Goal: Information Seeking & Learning: Find specific page/section

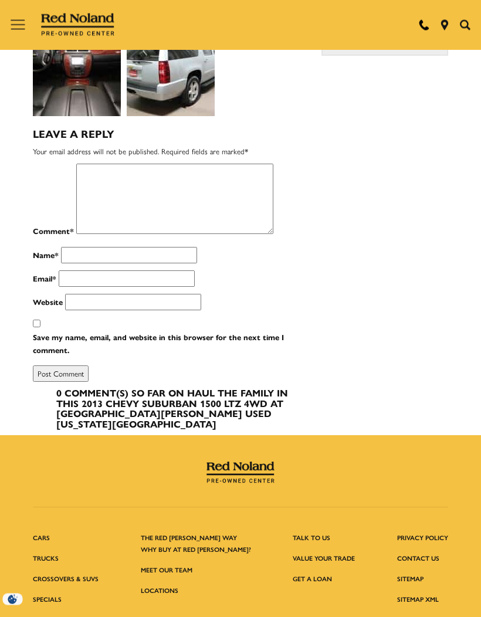
scroll to position [677, 0]
click at [172, 586] on link "Locations" at bounding box center [160, 590] width 38 height 9
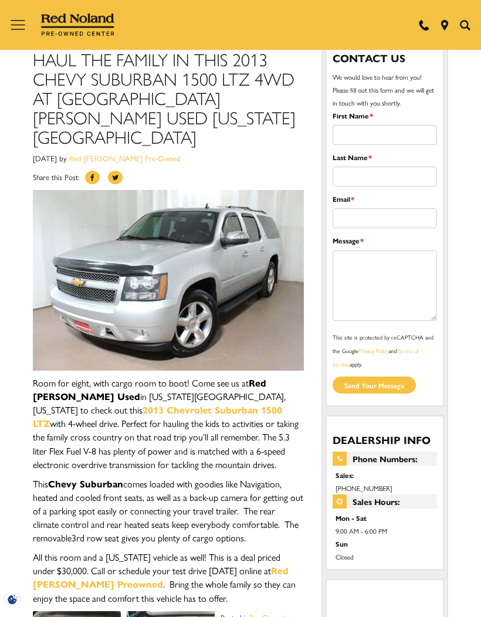
scroll to position [0, 0]
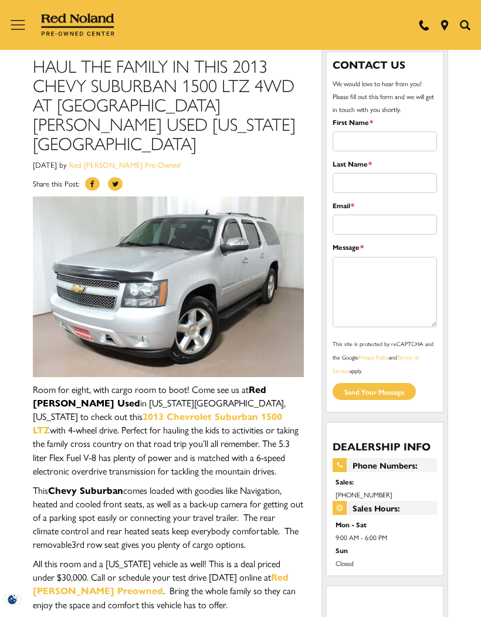
click at [21, 22] on icon "Open the main navigation menu" at bounding box center [18, 25] width 15 height 15
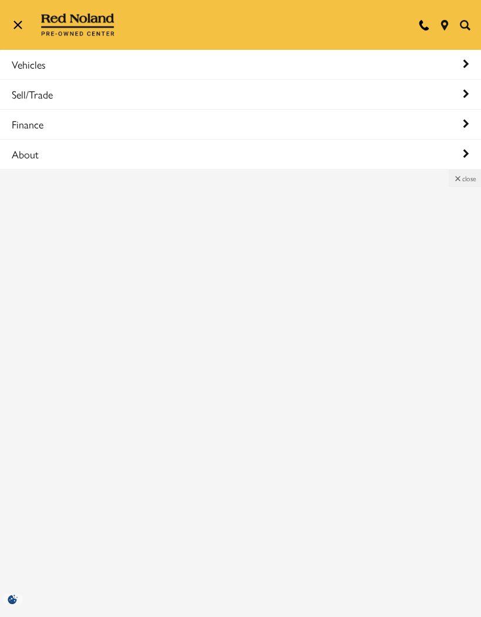
click at [42, 62] on link "Vehicles" at bounding box center [240, 64] width 481 height 29
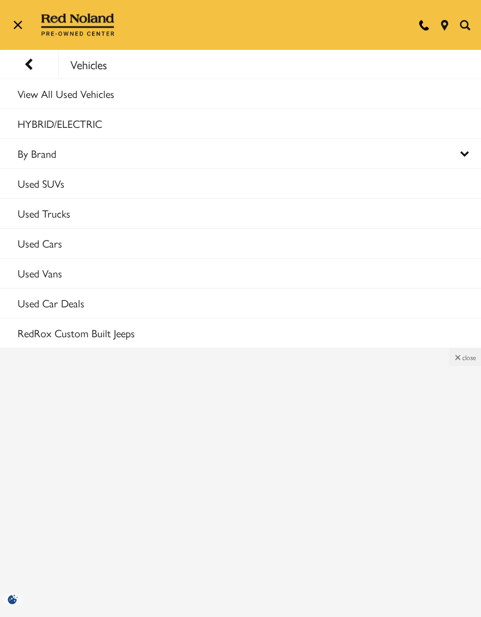
click at [53, 176] on link "Used SUVs" at bounding box center [240, 183] width 481 height 29
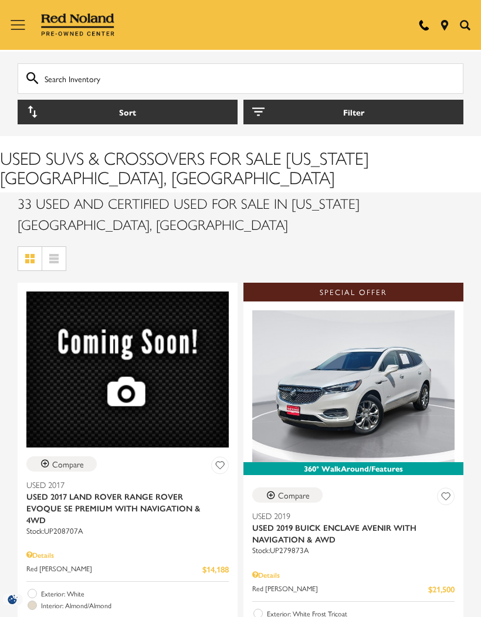
click at [189, 77] on input "text" at bounding box center [241, 78] width 446 height 31
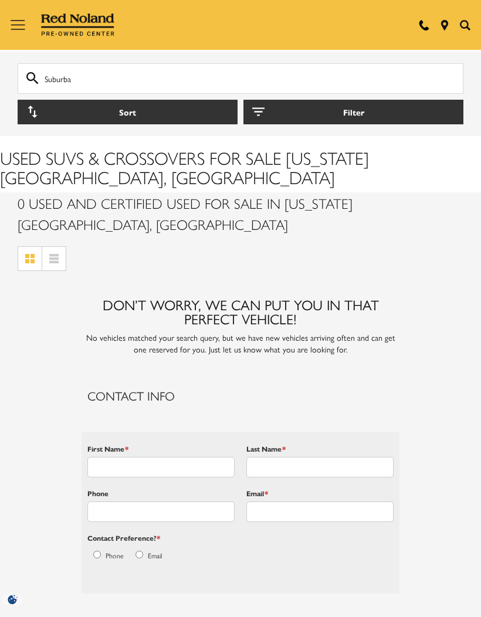
type input "Suburban"
click at [24, 74] on input "Suburban" at bounding box center [241, 78] width 446 height 31
click at [355, 111] on button "Filter" at bounding box center [353, 112] width 220 height 25
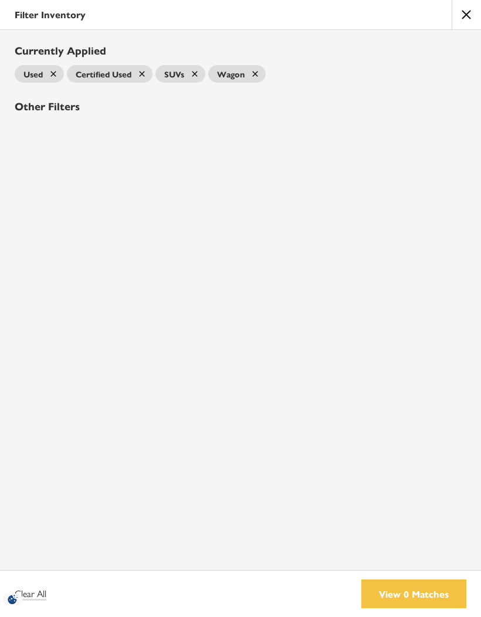
type input "Suburb"
click at [76, 103] on h2 "Other Filters" at bounding box center [241, 106] width 452 height 12
